Goal: Task Accomplishment & Management: Manage account settings

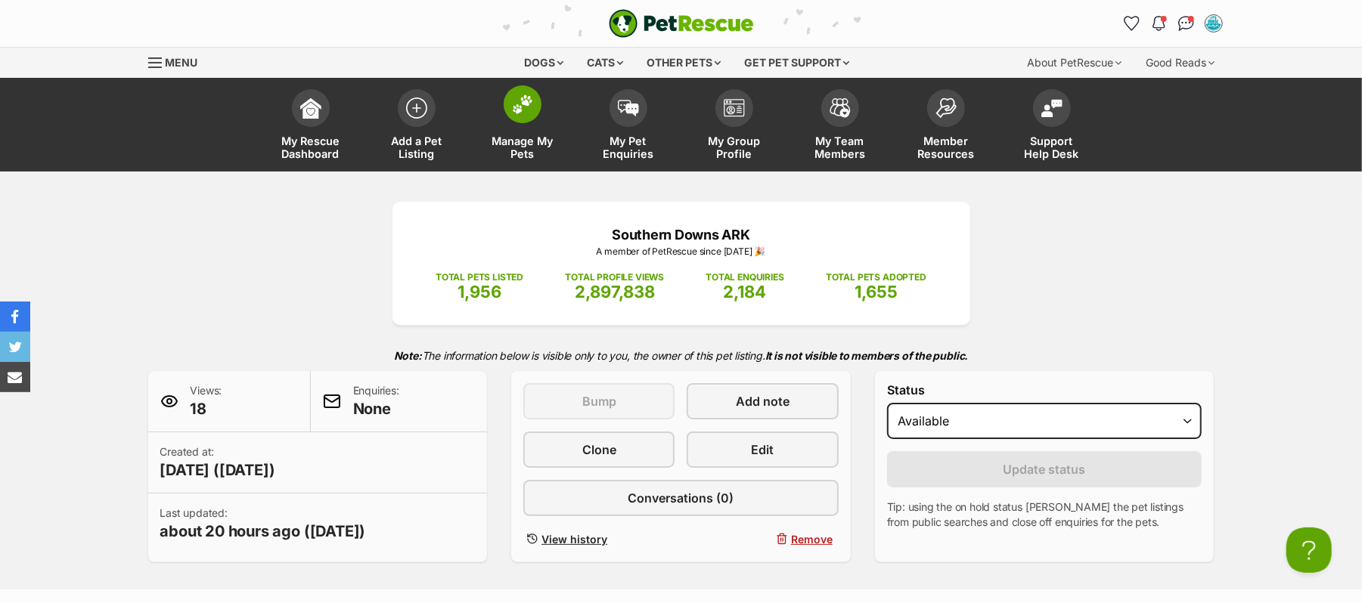
click at [528, 114] on img at bounding box center [522, 105] width 21 height 20
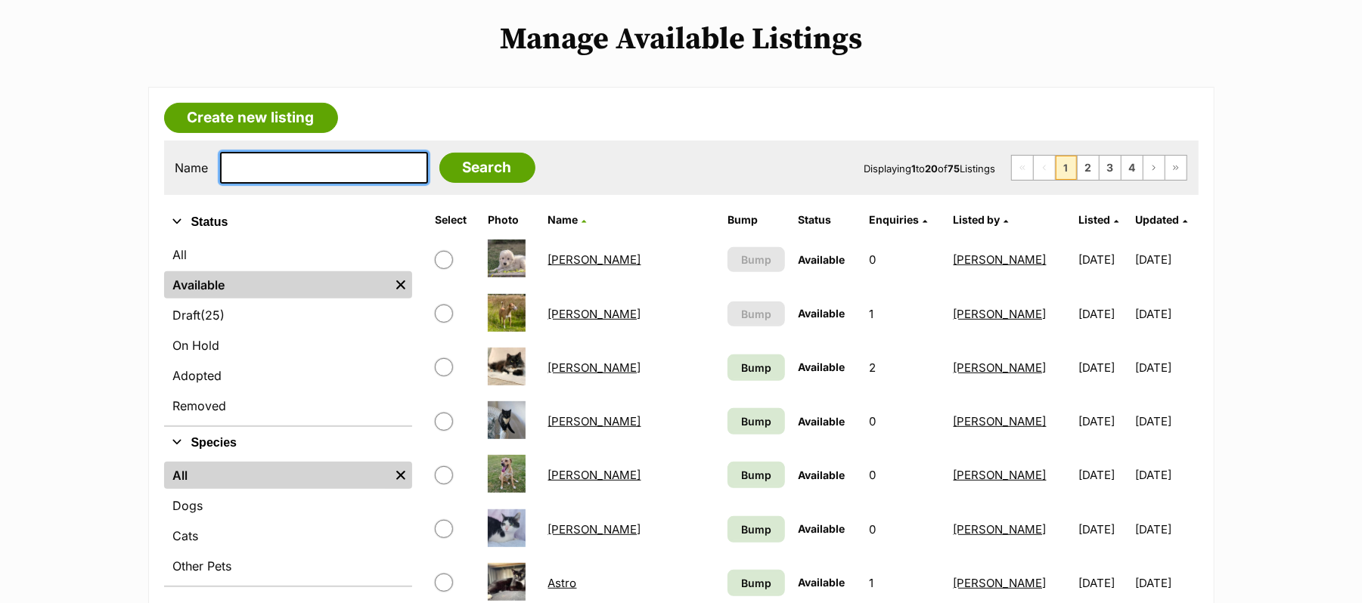
click at [249, 184] on input "text" at bounding box center [324, 168] width 208 height 32
type input "ernie"
click at [439, 153] on input "Search" at bounding box center [487, 168] width 96 height 30
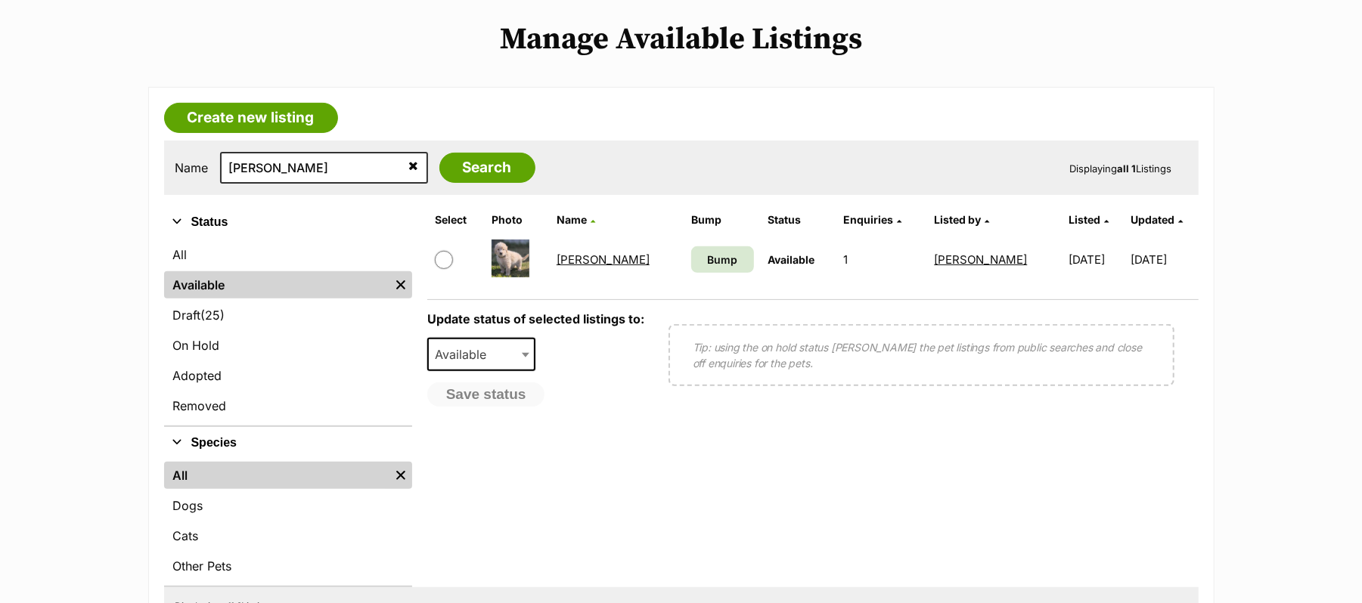
click at [575, 267] on link "Ernie" at bounding box center [602, 260] width 93 height 14
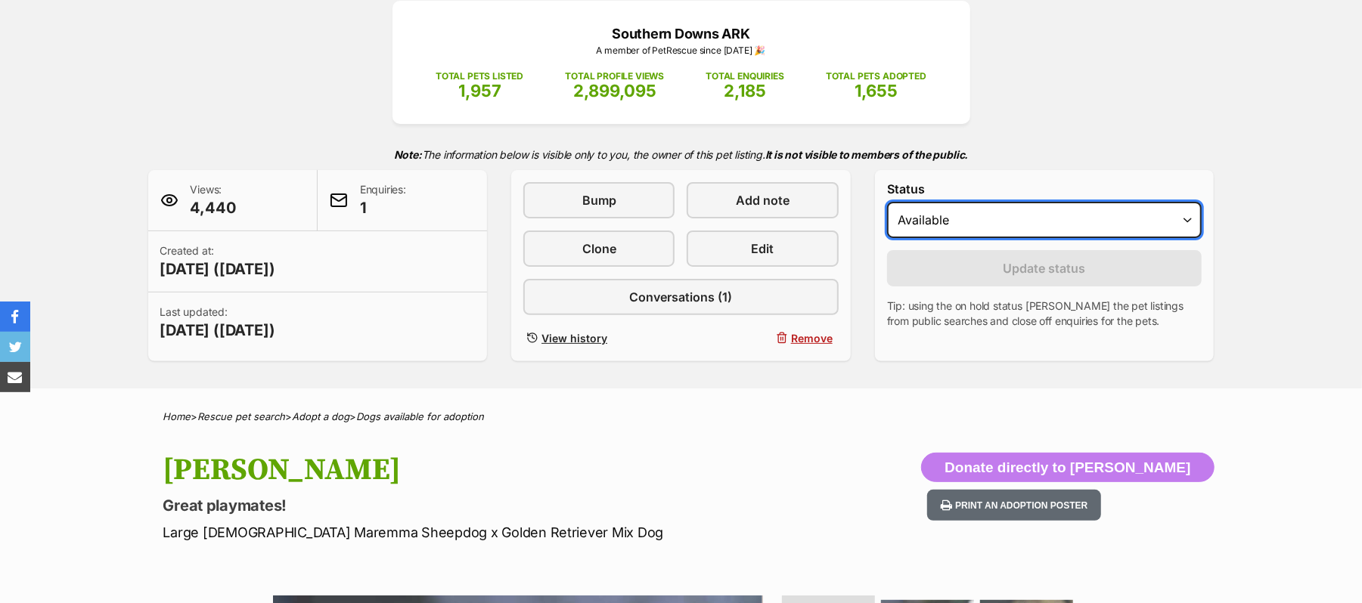
click at [1183, 238] on select "Draft - not available as listing has enquires Available On hold Adopted" at bounding box center [1044, 220] width 315 height 36
select select "on_hold"
click at [894, 238] on select "Draft - not available as listing has enquires Available On hold Adopted" at bounding box center [1044, 220] width 315 height 36
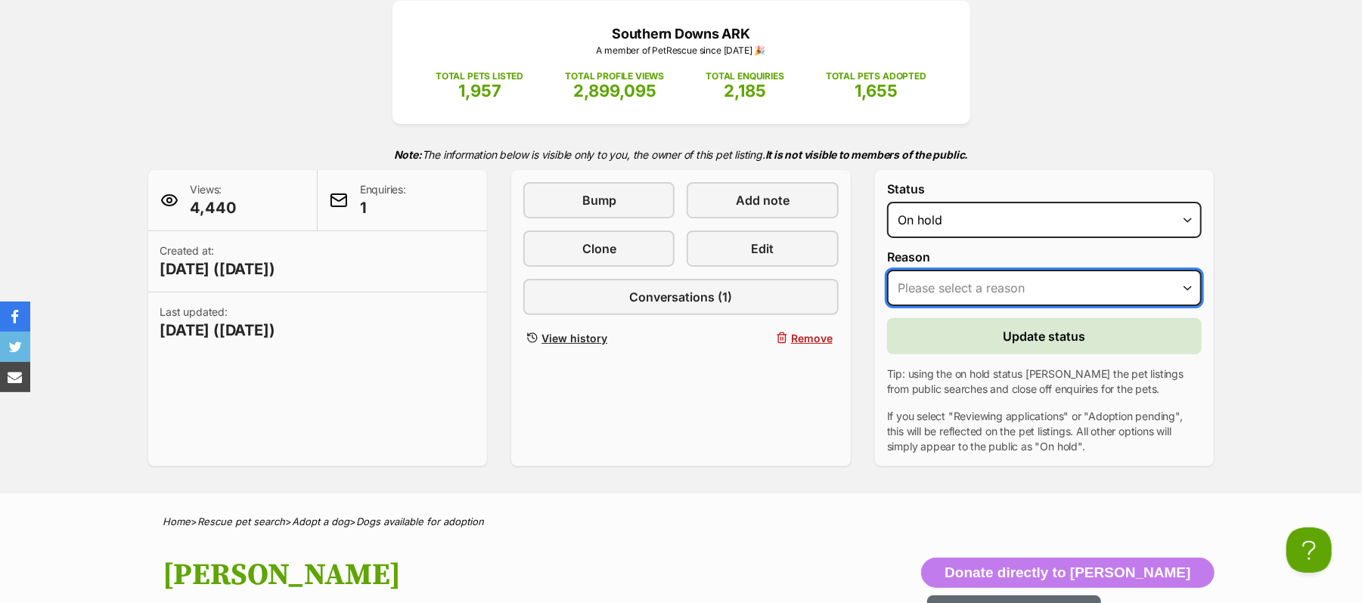
click at [1183, 306] on select "Please select a reason Medical reasons Reviewing applications Adoption pending …" at bounding box center [1044, 288] width 315 height 36
select select "reviewing_applications"
click at [894, 306] on select "Please select a reason Medical reasons Reviewing applications Adoption pending …" at bounding box center [1044, 288] width 315 height 36
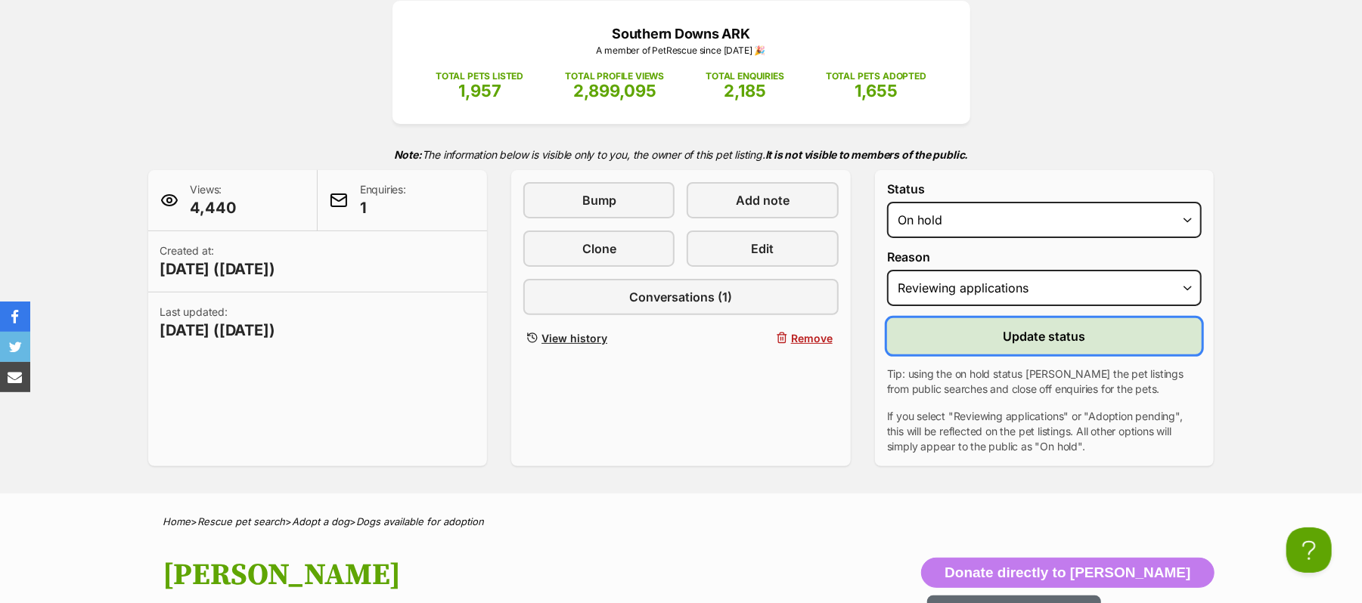
click at [1052, 345] on span "Update status" at bounding box center [1044, 336] width 82 height 18
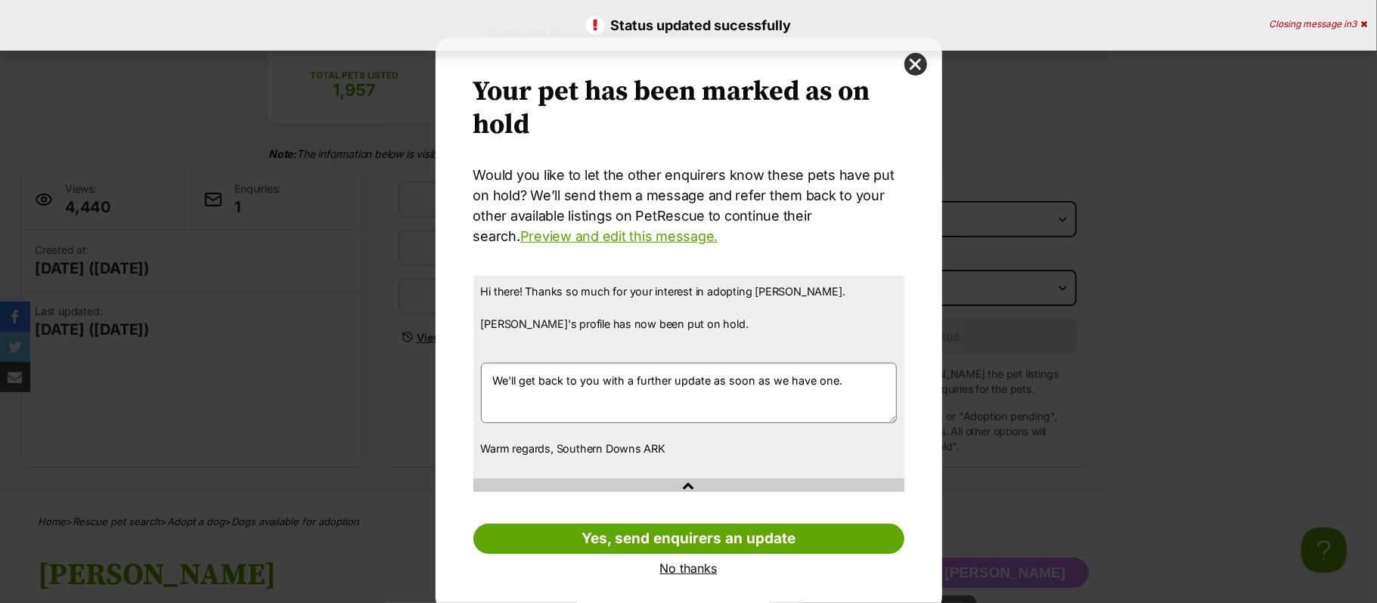
click at [669, 570] on link "No thanks" at bounding box center [688, 569] width 431 height 14
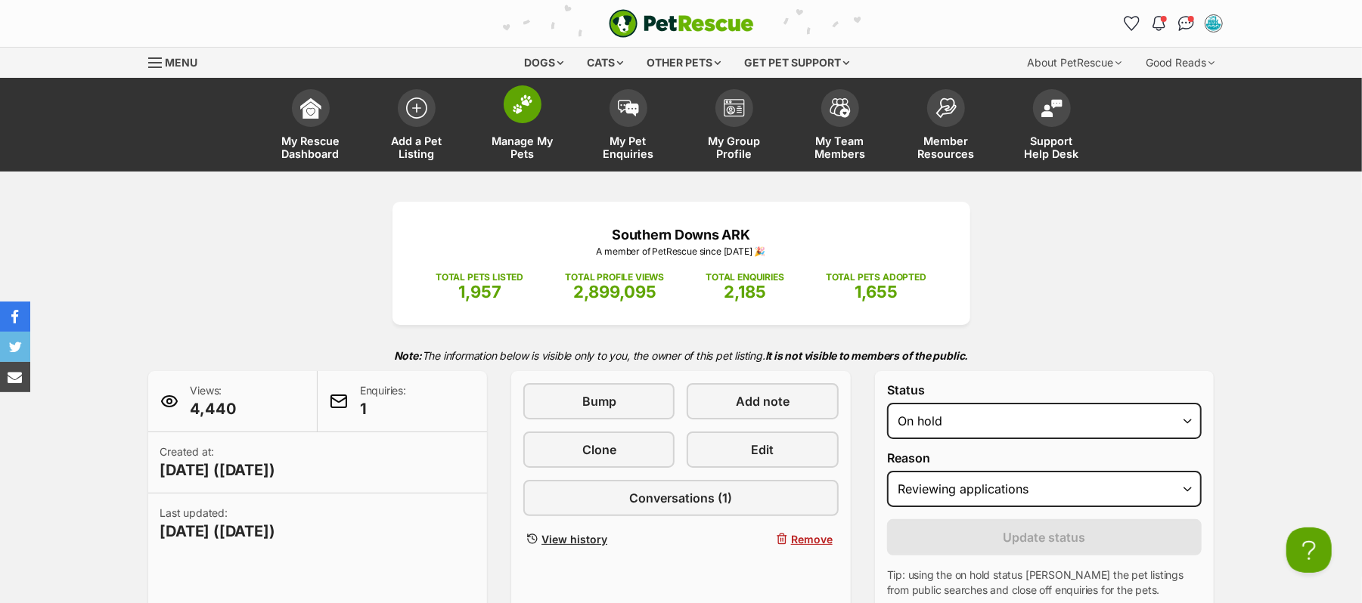
click at [520, 114] on img at bounding box center [522, 105] width 21 height 20
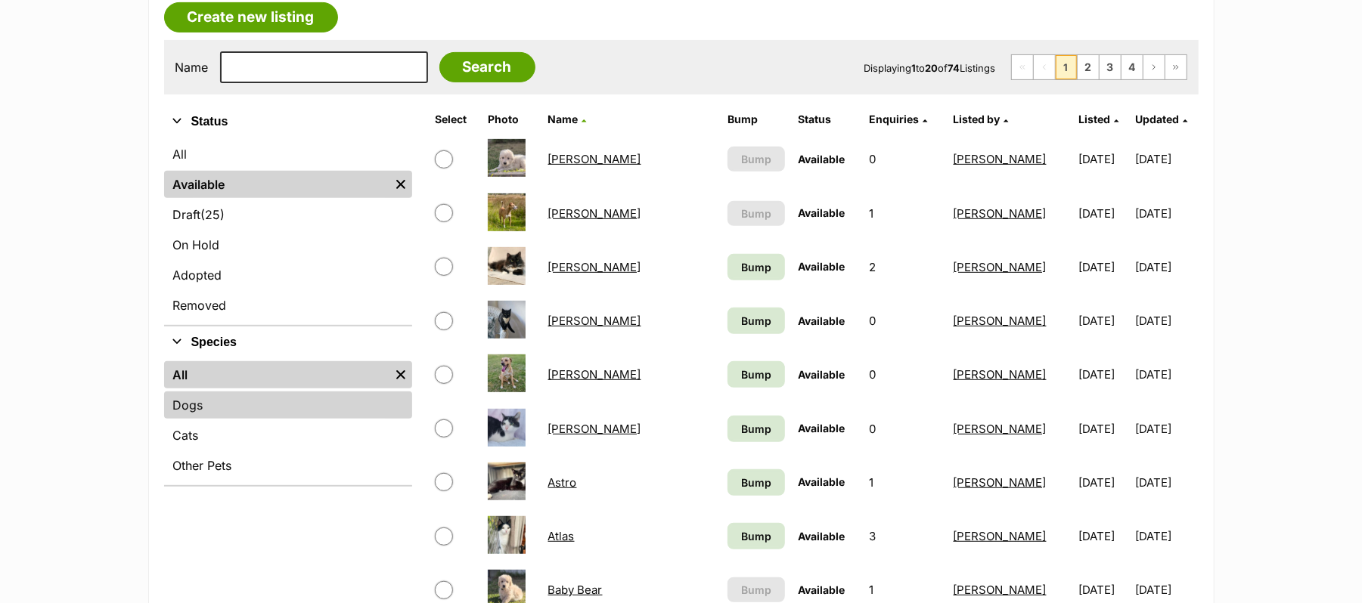
click at [203, 419] on link "Dogs" at bounding box center [288, 405] width 248 height 27
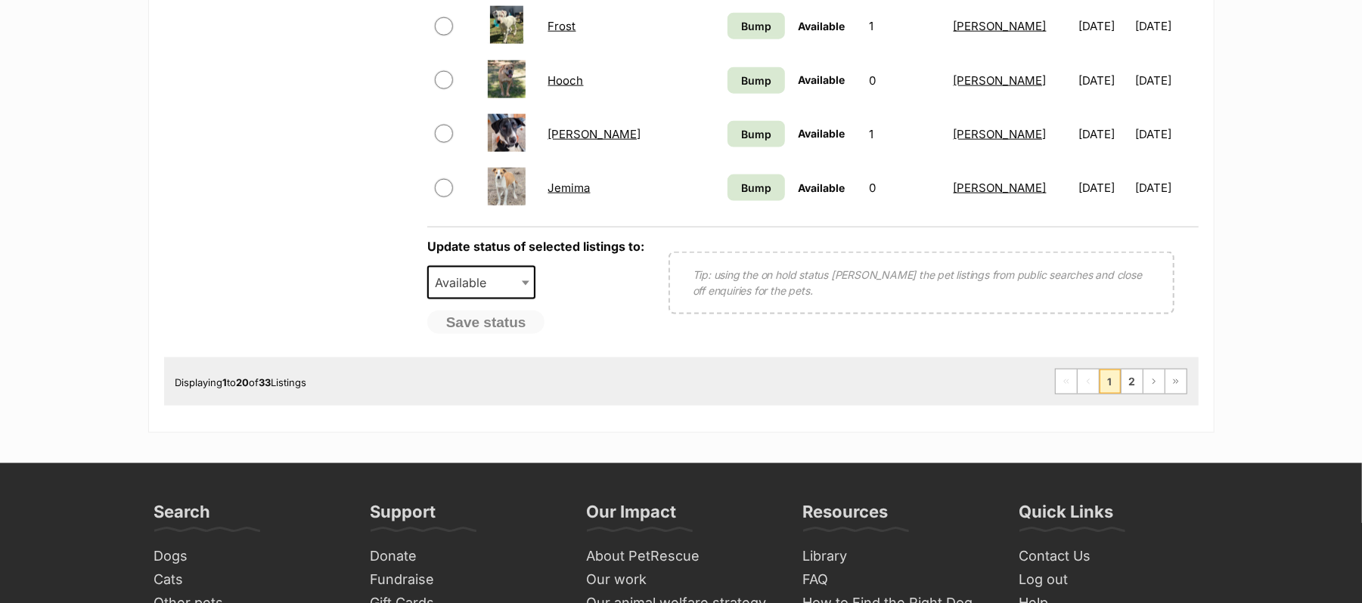
scroll to position [1512, 0]
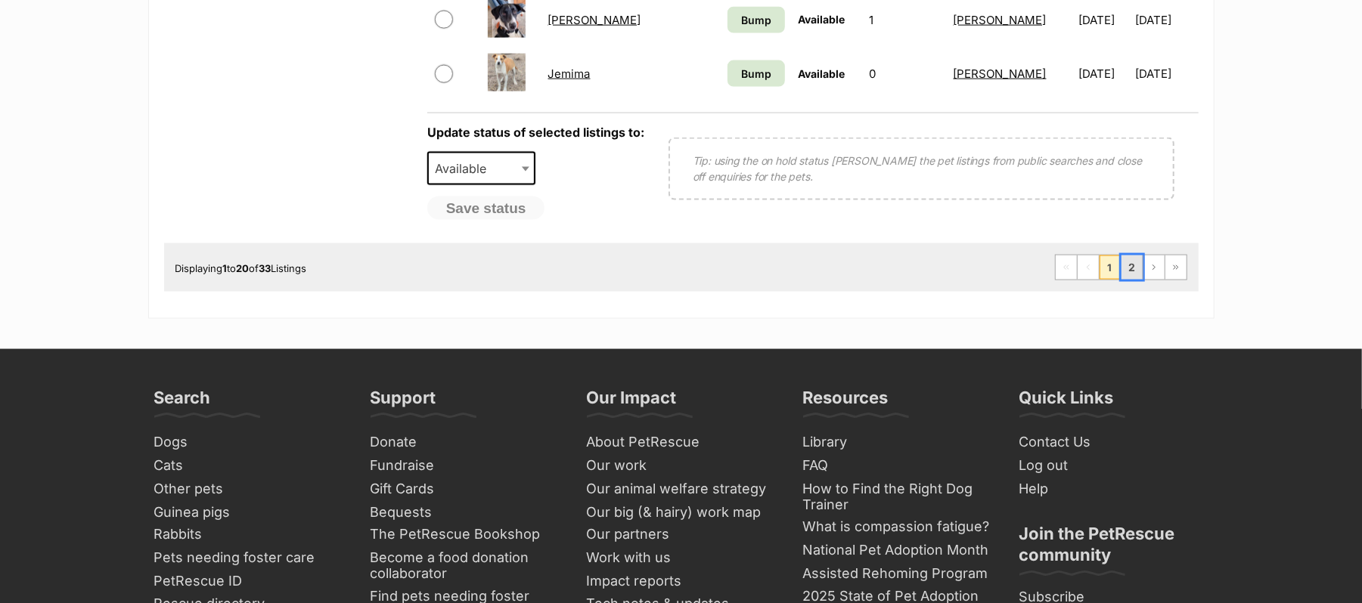
click at [1122, 280] on link "2" at bounding box center [1131, 268] width 21 height 24
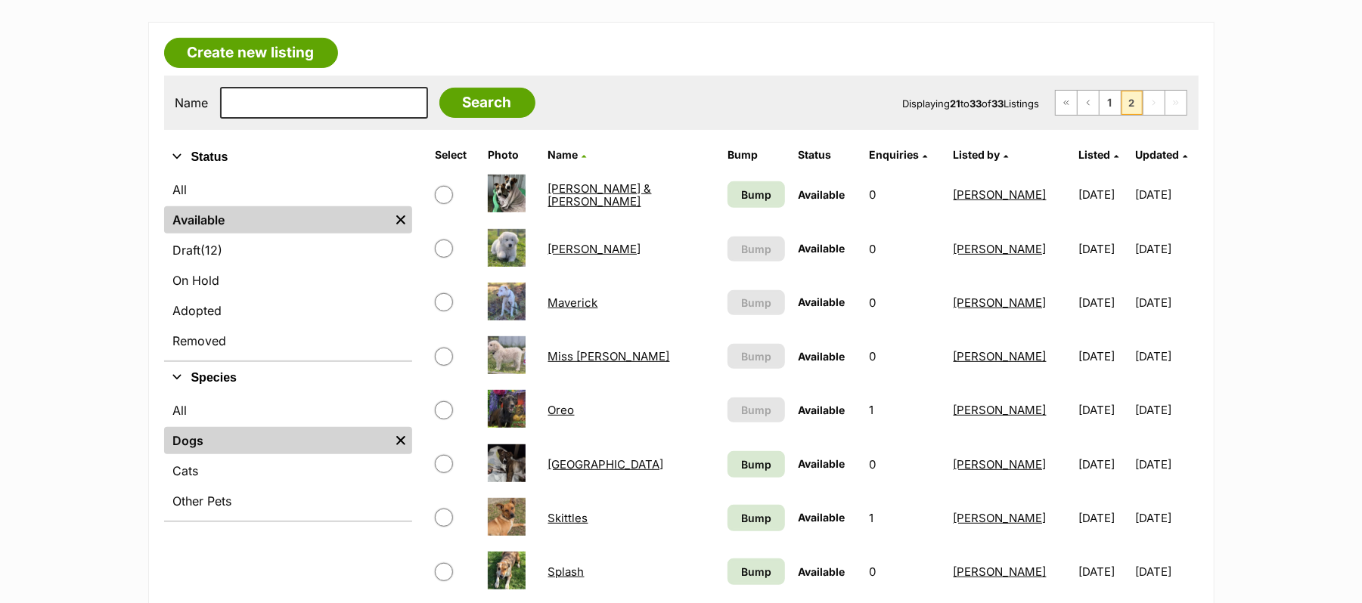
scroll to position [403, 0]
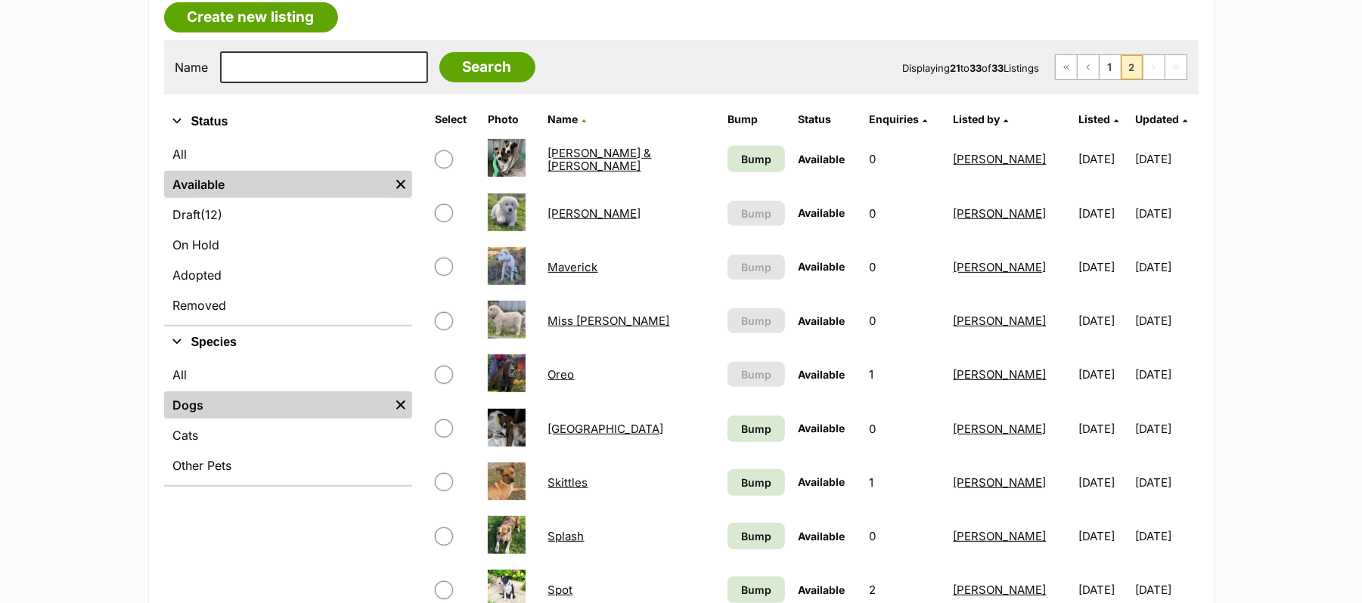
click at [590, 328] on link "Miss [PERSON_NAME]" at bounding box center [609, 321] width 122 height 14
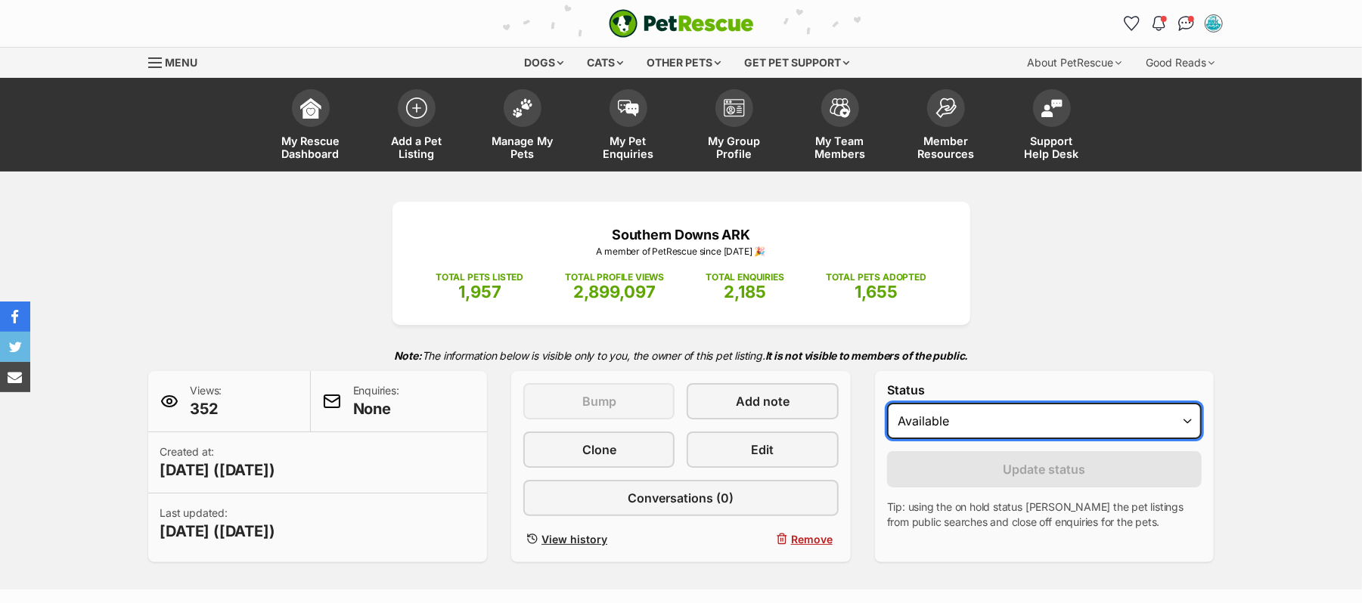
click at [1183, 439] on select "Draft Available On hold Adopted" at bounding box center [1044, 421] width 315 height 36
select select "on_hold"
click at [894, 439] on select "Draft Available On hold Adopted" at bounding box center [1044, 421] width 315 height 36
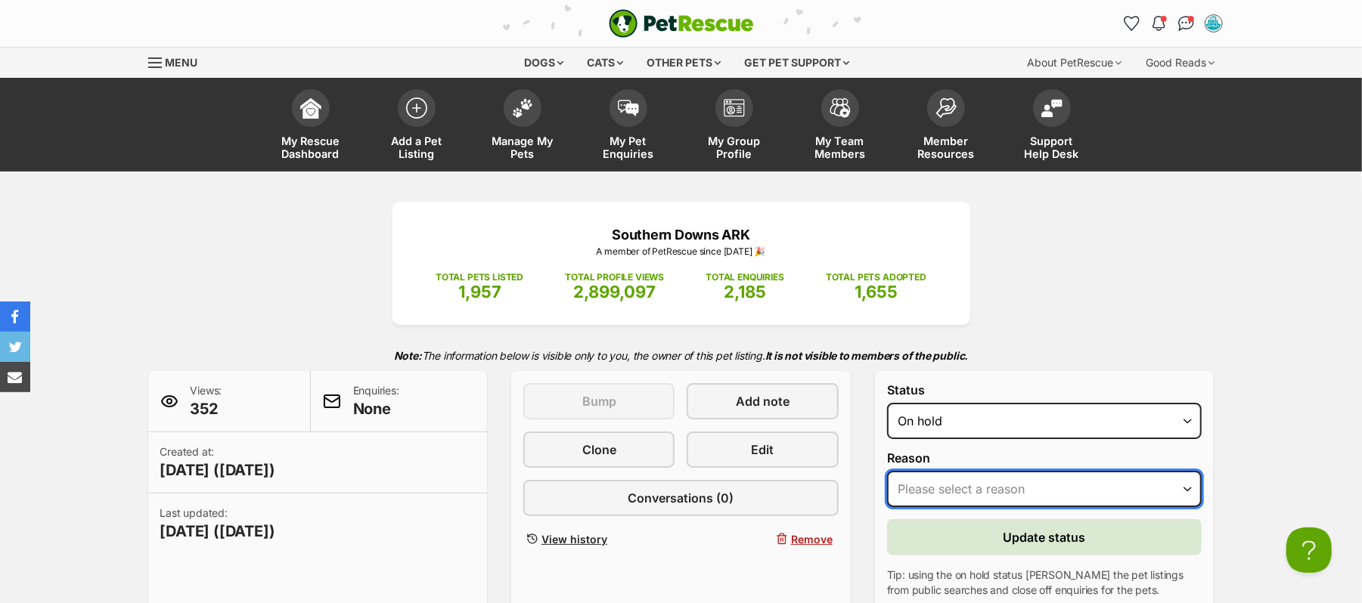
click at [1183, 507] on select "Please select a reason Medical reasons Reviewing applications Adoption pending …" at bounding box center [1044, 489] width 315 height 36
select select "adoption_pending"
click at [894, 507] on select "Please select a reason Medical reasons Reviewing applications Adoption pending …" at bounding box center [1044, 489] width 315 height 36
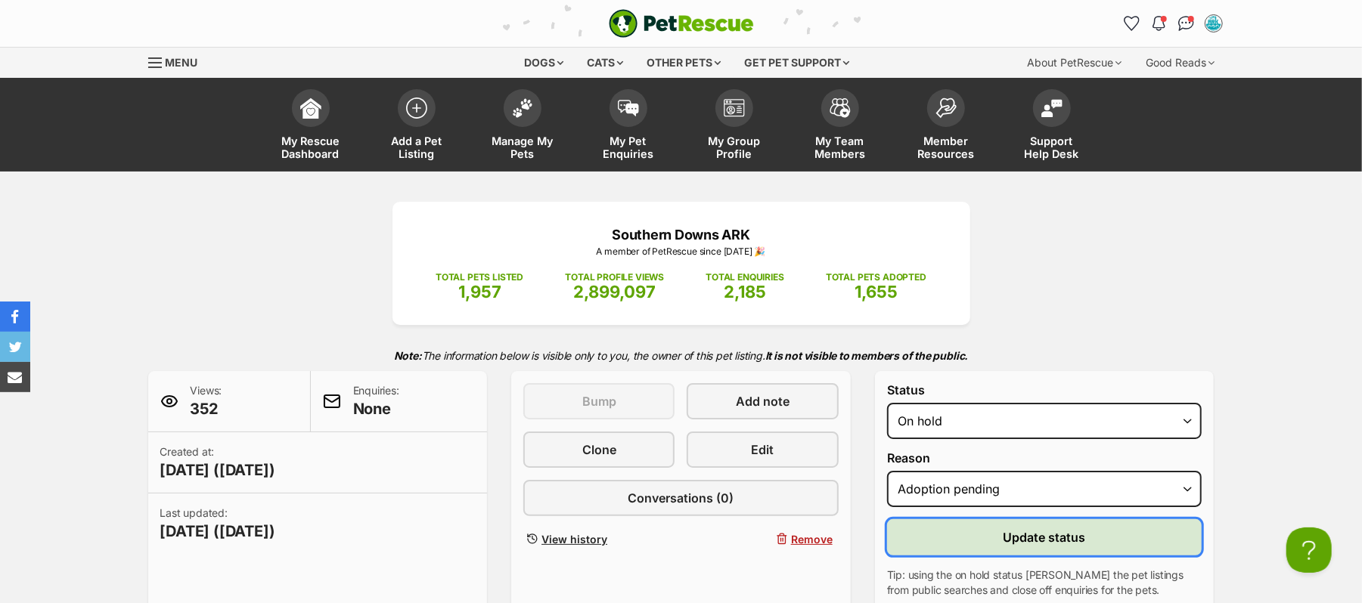
click at [1031, 547] on span "Update status" at bounding box center [1044, 537] width 82 height 18
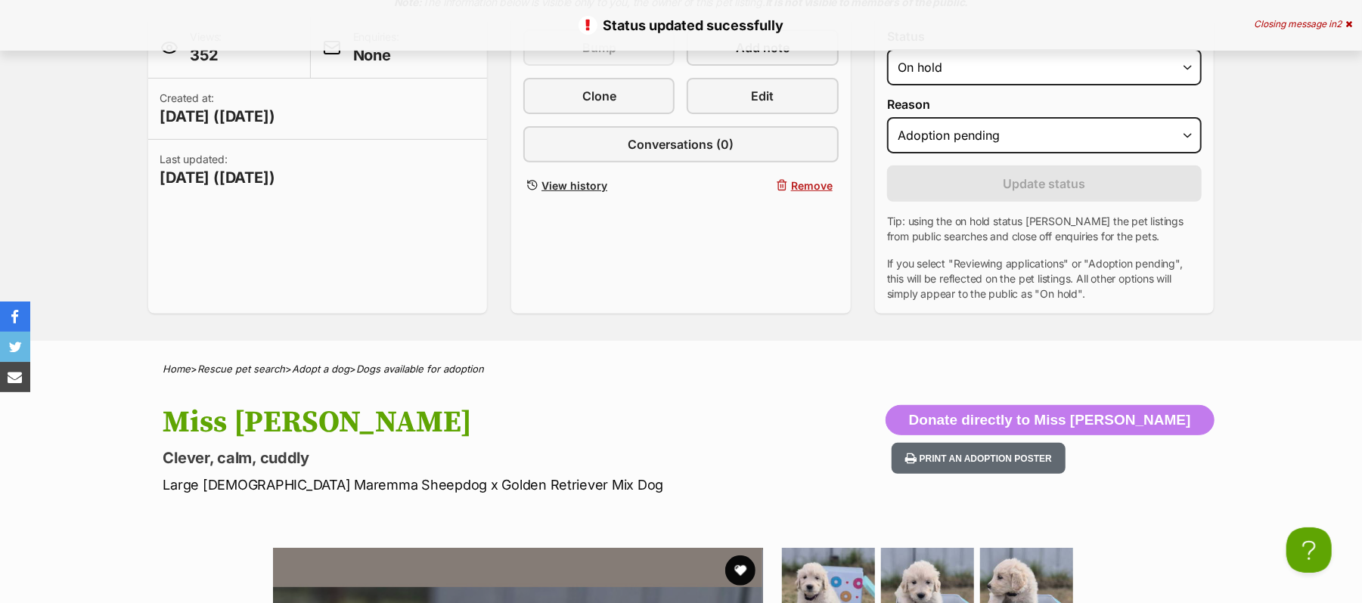
scroll to position [403, 0]
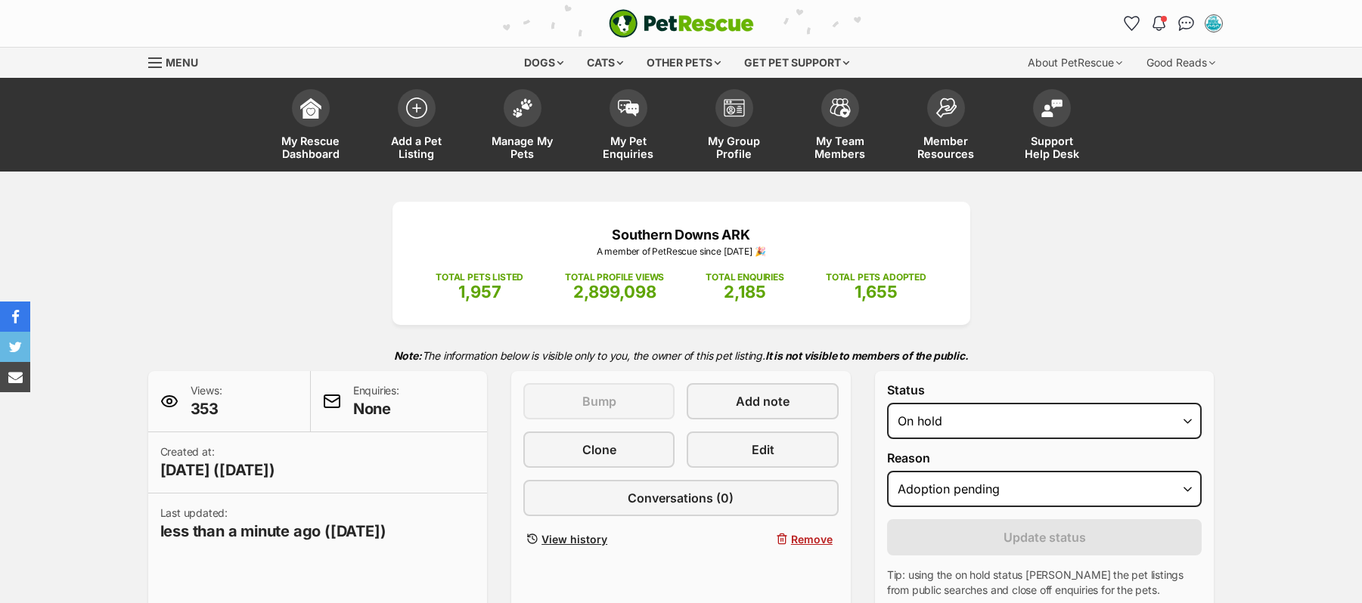
select select "adoption_pending"
